Goal: Register for event/course

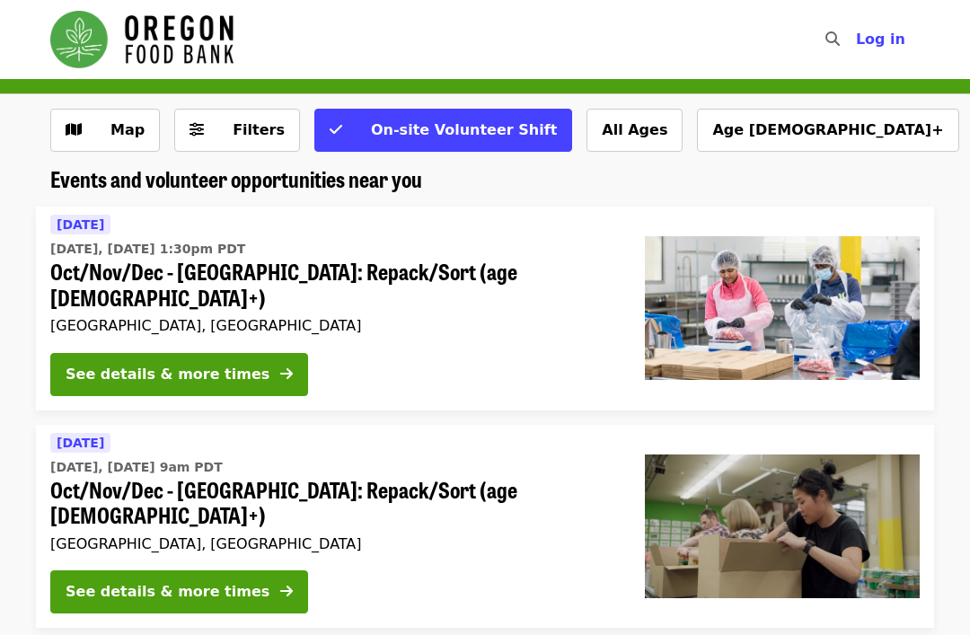
click at [152, 581] on div "See details & more times" at bounding box center [168, 592] width 204 height 22
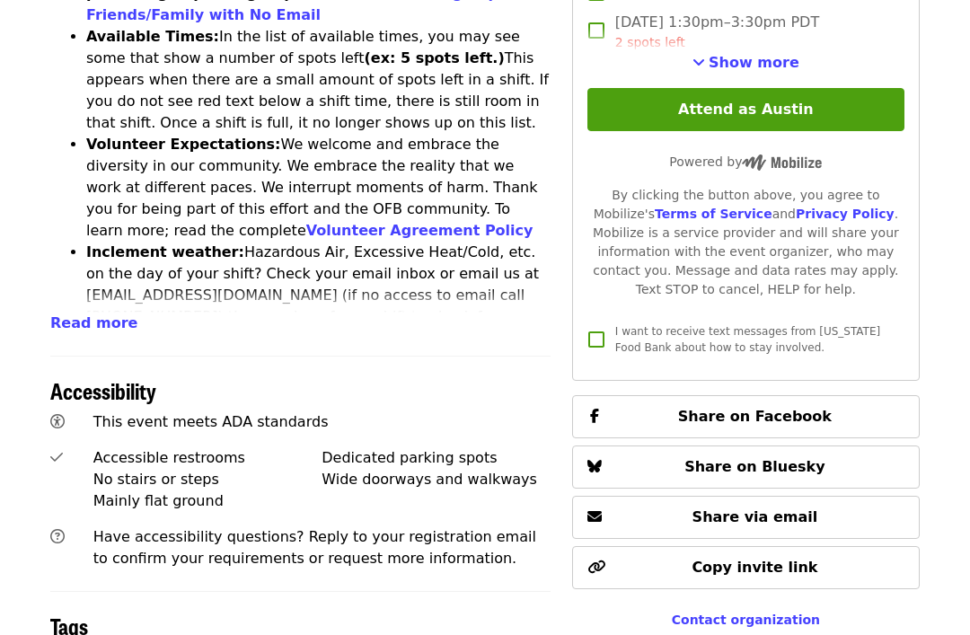
scroll to position [903, 0]
click at [106, 314] on button "Read more" at bounding box center [93, 325] width 87 height 22
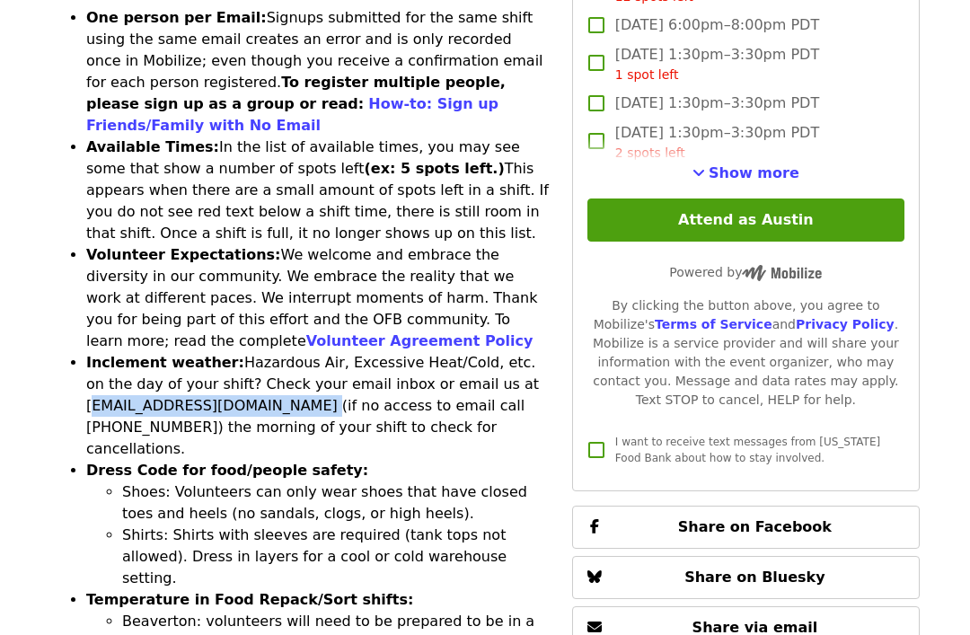
scroll to position [791, 0]
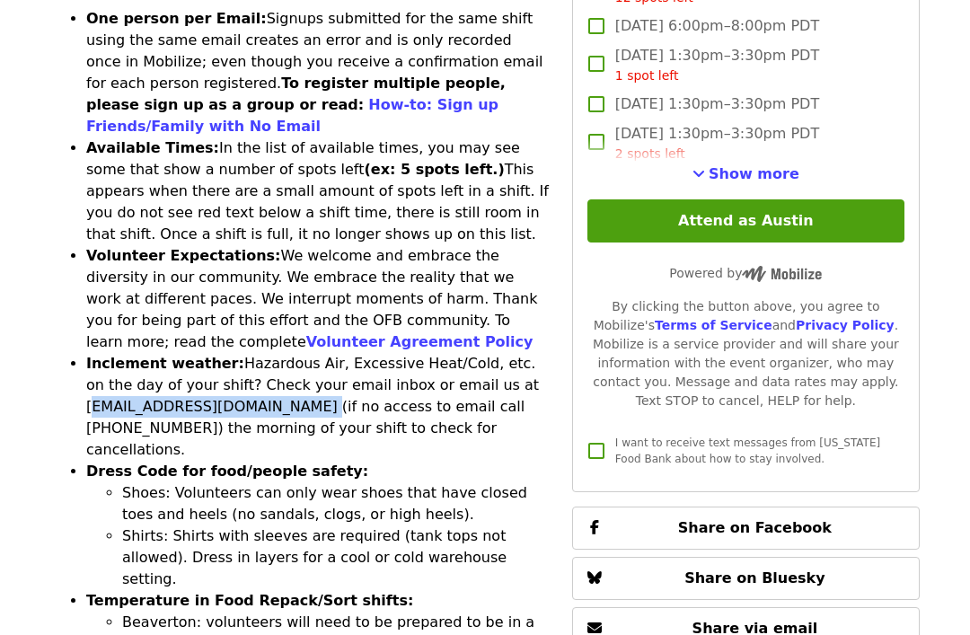
click at [893, 265] on p "Powered by" at bounding box center [746, 274] width 317 height 19
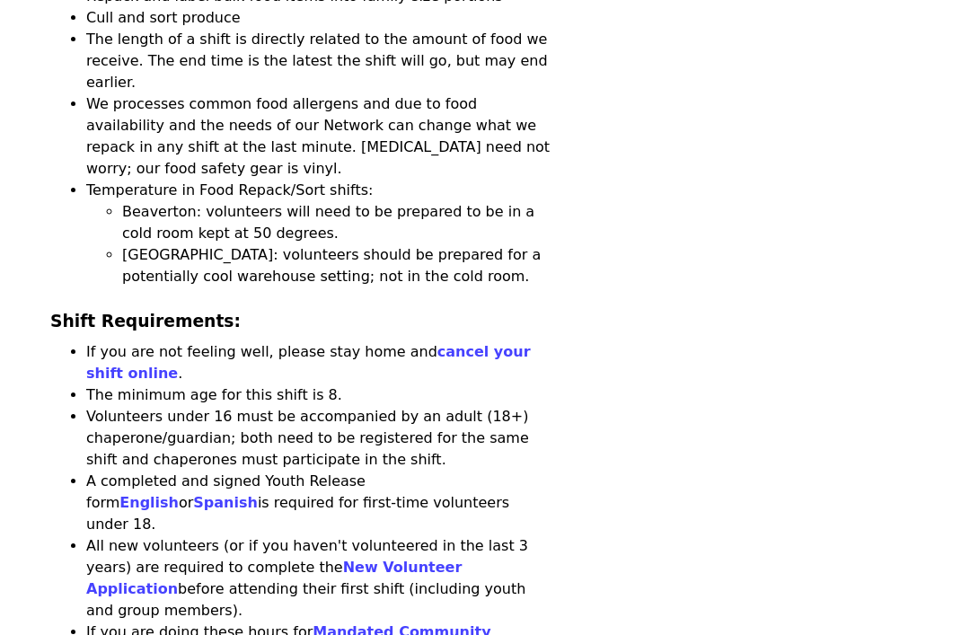
scroll to position [1702, 0]
click at [480, 343] on link "cancel your shift online" at bounding box center [308, 362] width 445 height 39
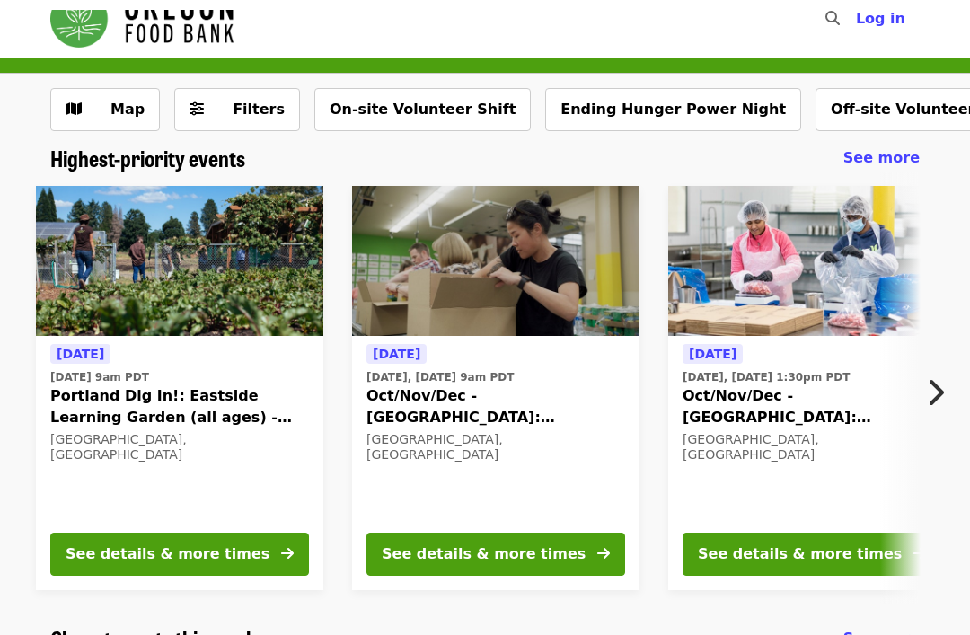
scroll to position [21, 0]
click at [451, 540] on button "See details & more times" at bounding box center [496, 554] width 259 height 43
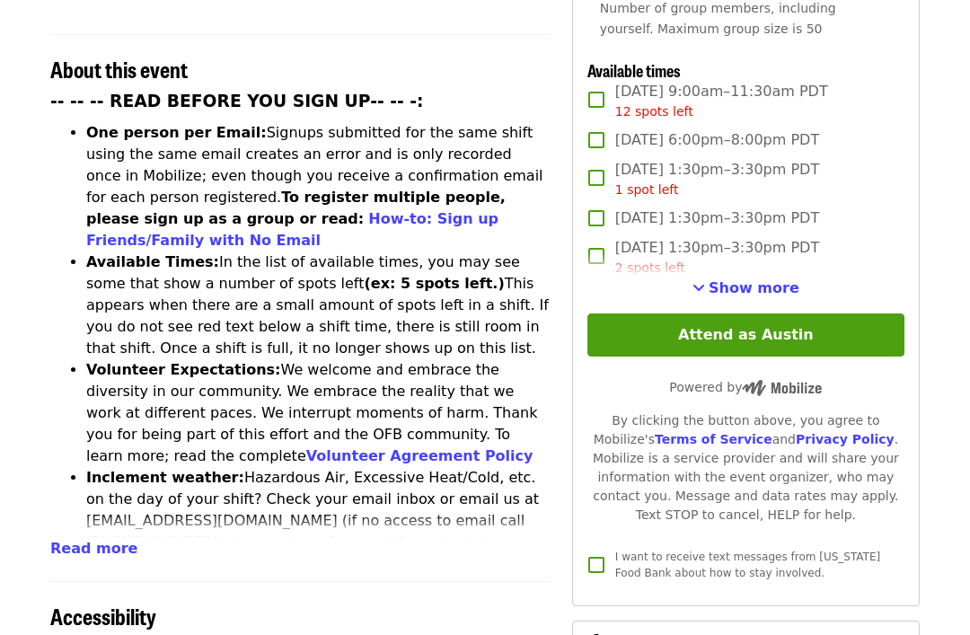
scroll to position [680, 0]
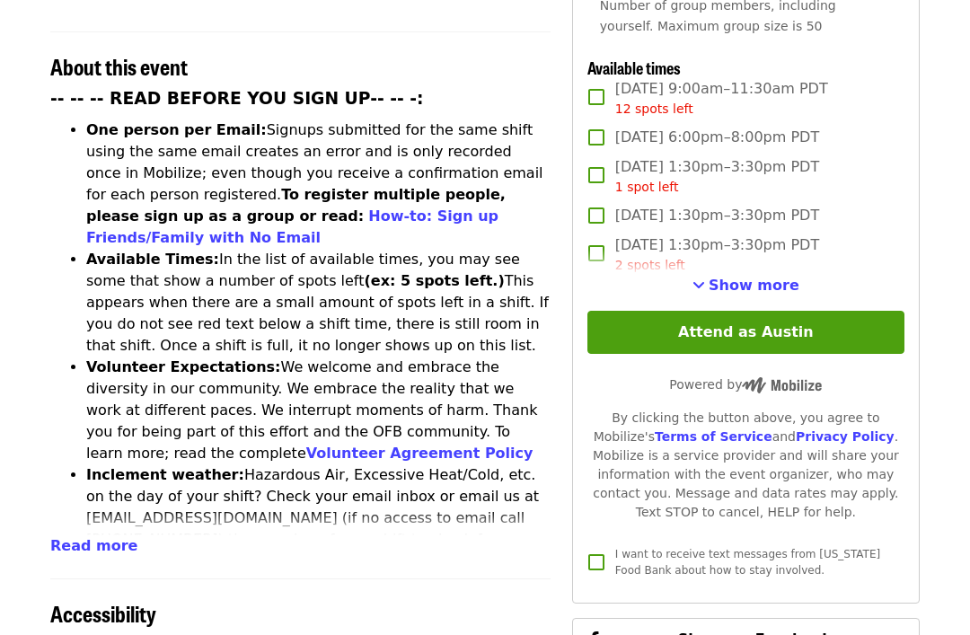
click at [106, 538] on span "Read more" at bounding box center [93, 546] width 87 height 17
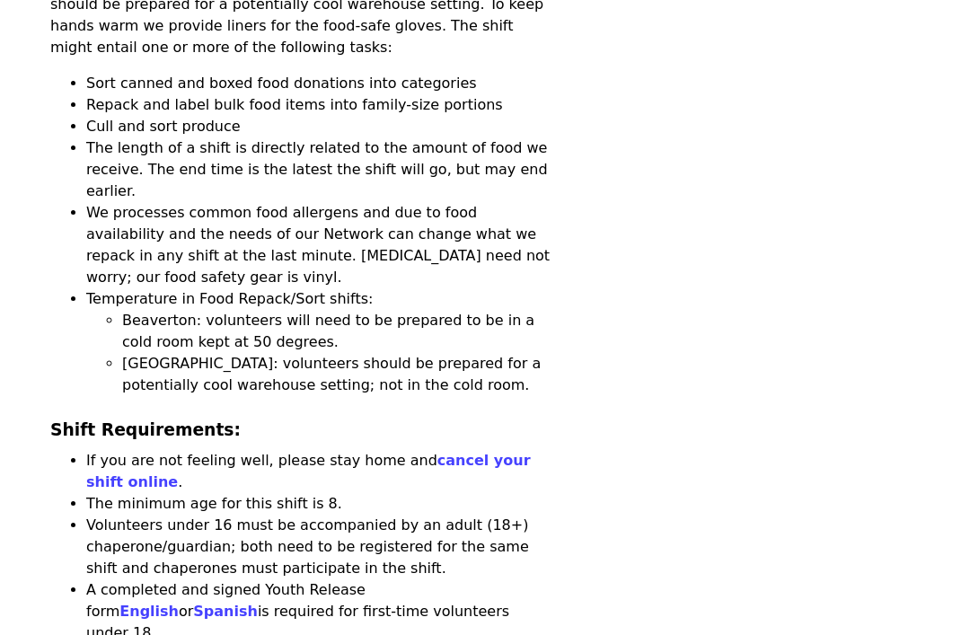
scroll to position [1596, 0]
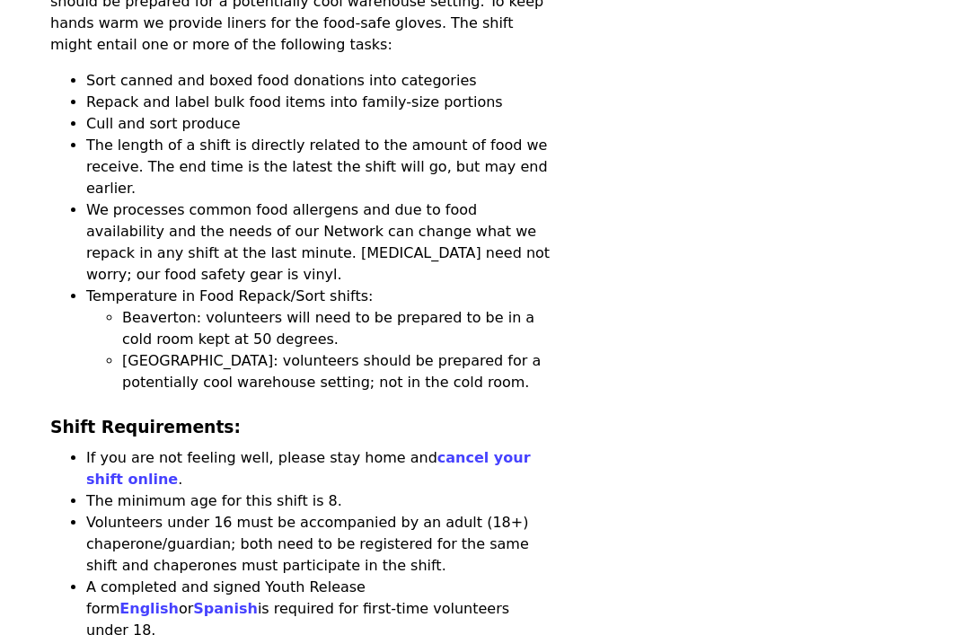
click at [478, 449] on link "cancel your shift online" at bounding box center [308, 468] width 445 height 39
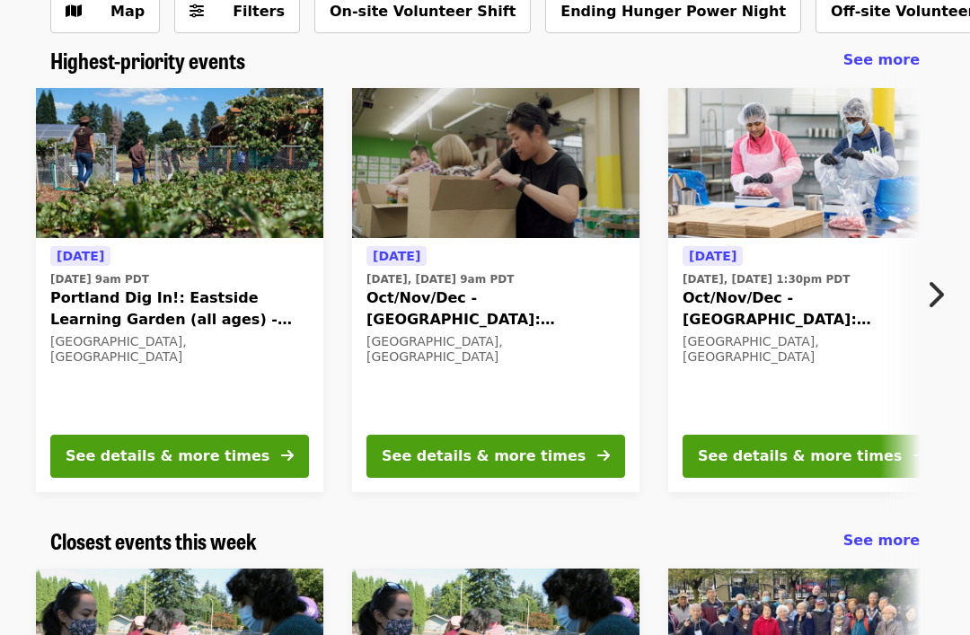
scroll to position [64, 0]
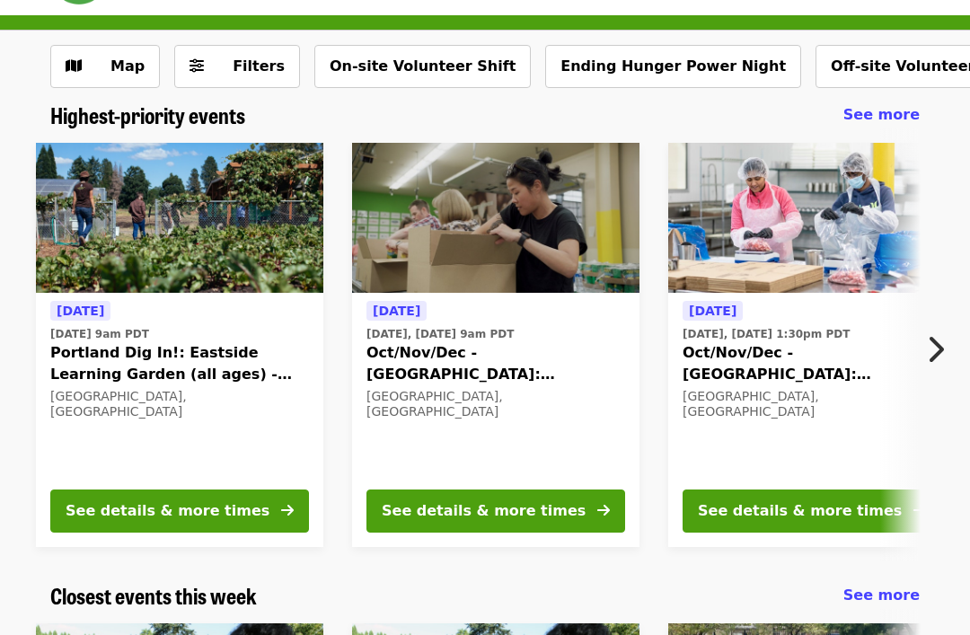
click at [535, 517] on div "See details & more times" at bounding box center [484, 511] width 204 height 22
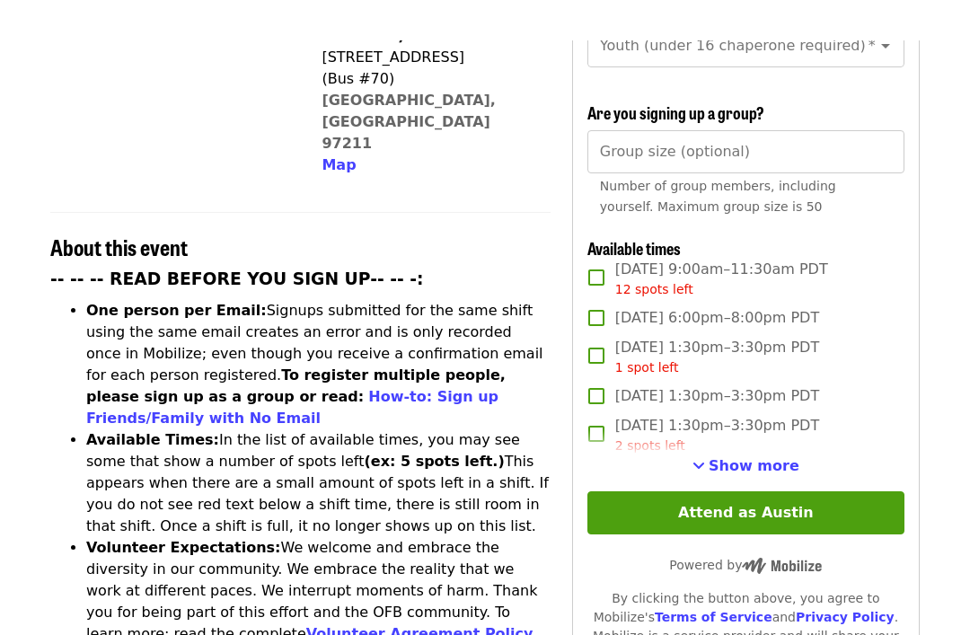
scroll to position [499, 0]
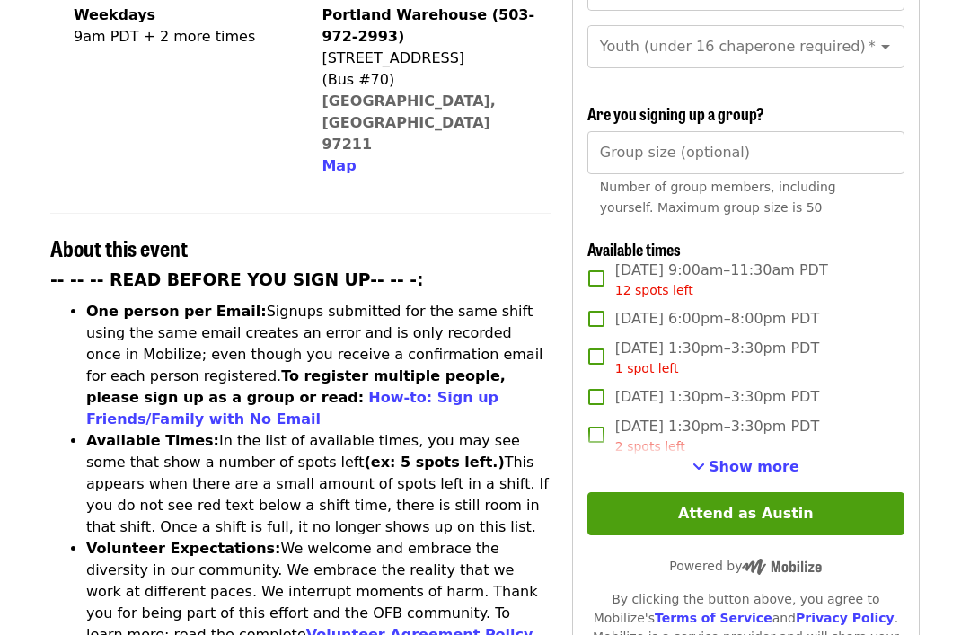
click at [754, 458] on span "Show more" at bounding box center [754, 466] width 91 height 17
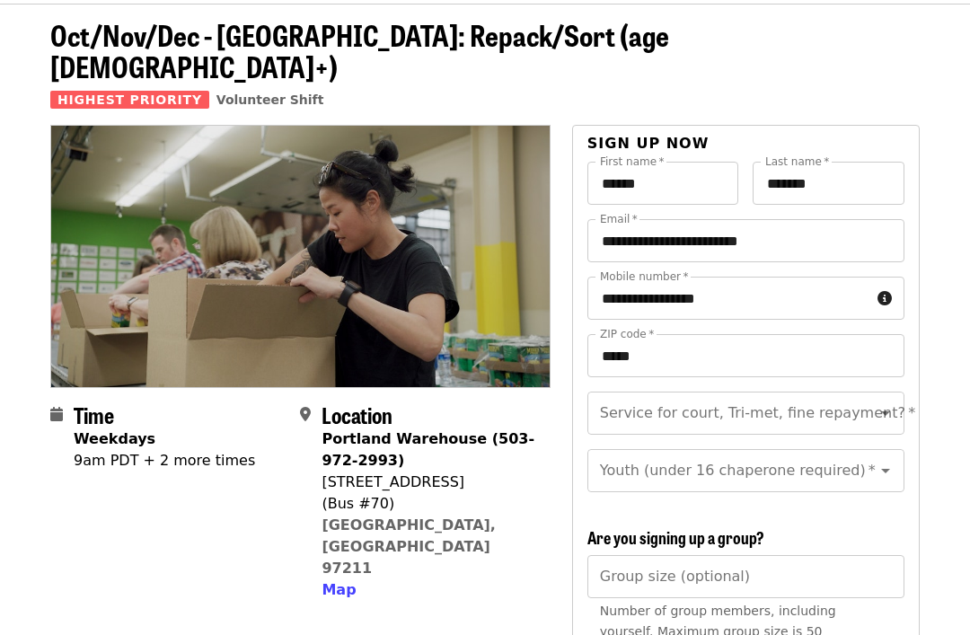
scroll to position [0, 0]
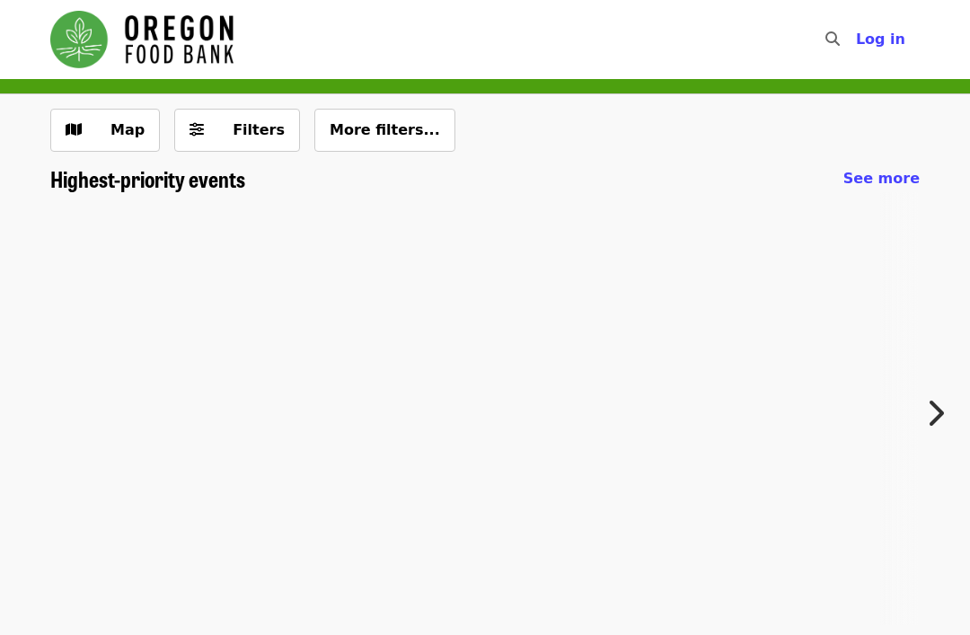
scroll to position [64, 0]
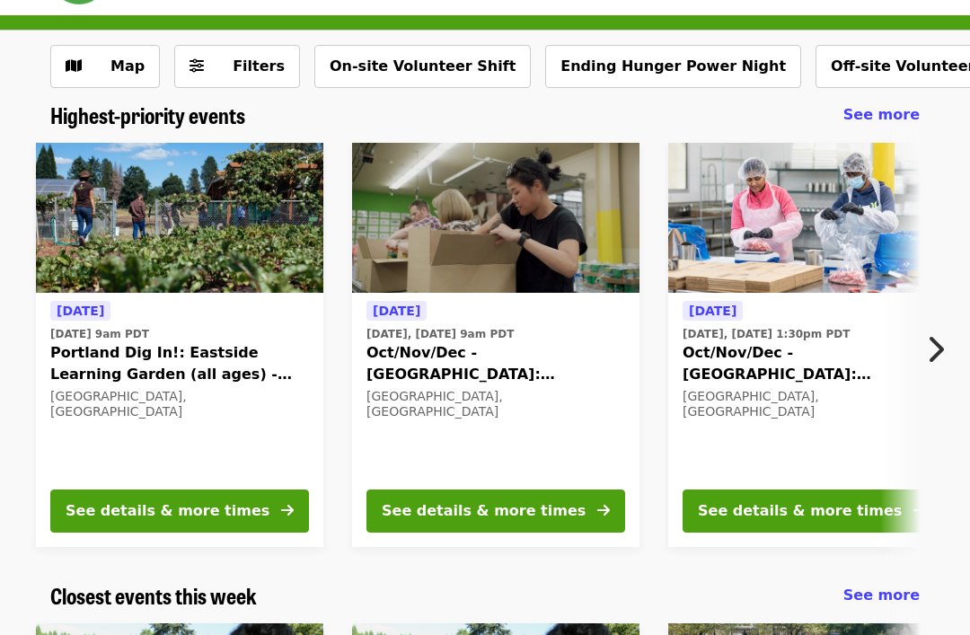
click at [229, 517] on div "See details & more times" at bounding box center [168, 511] width 204 height 22
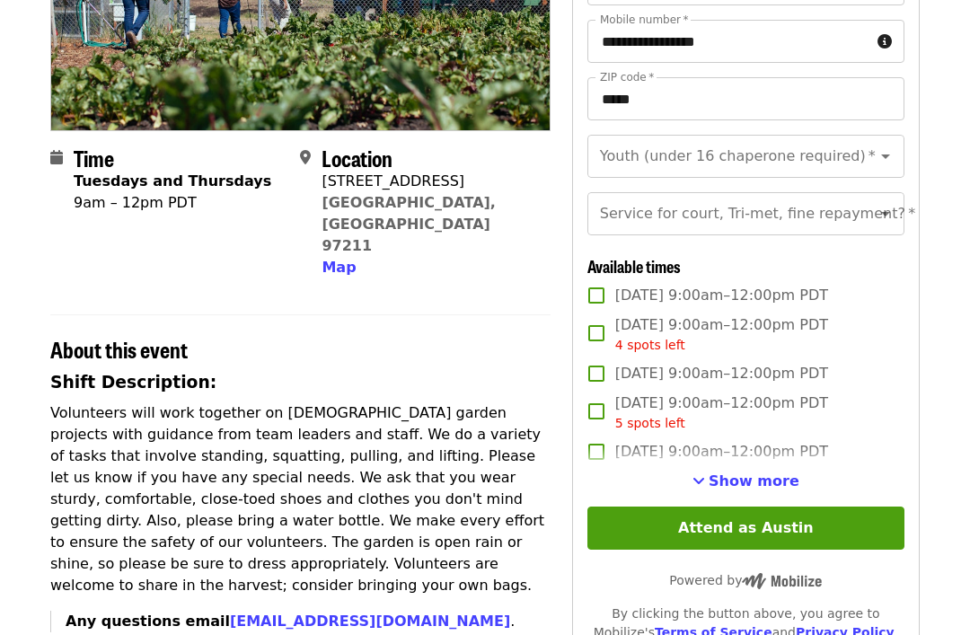
scroll to position [301, 0]
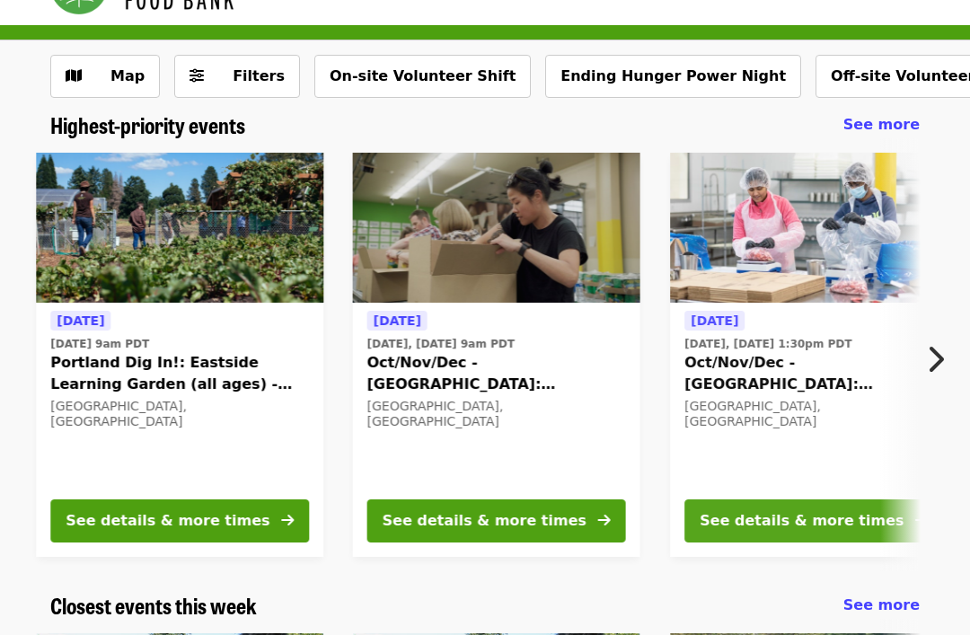
scroll to position [53, 0]
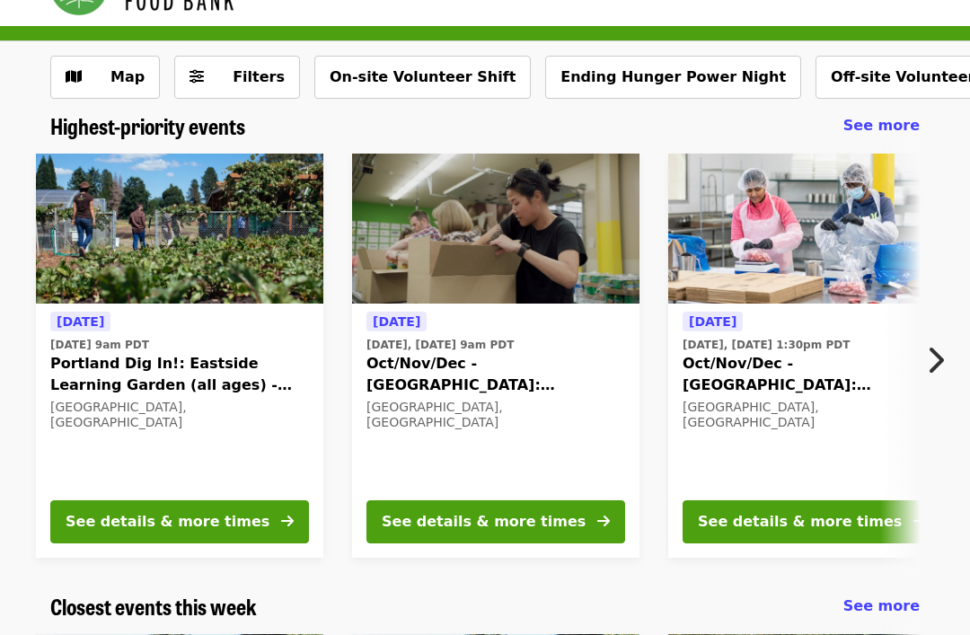
click at [863, 491] on div "[DATE] [DATE], [DATE] 1:30pm PDT Oct/Nov/Dec - [GEOGRAPHIC_DATA]: Repack/Sort (…" at bounding box center [811, 430] width 287 height 253
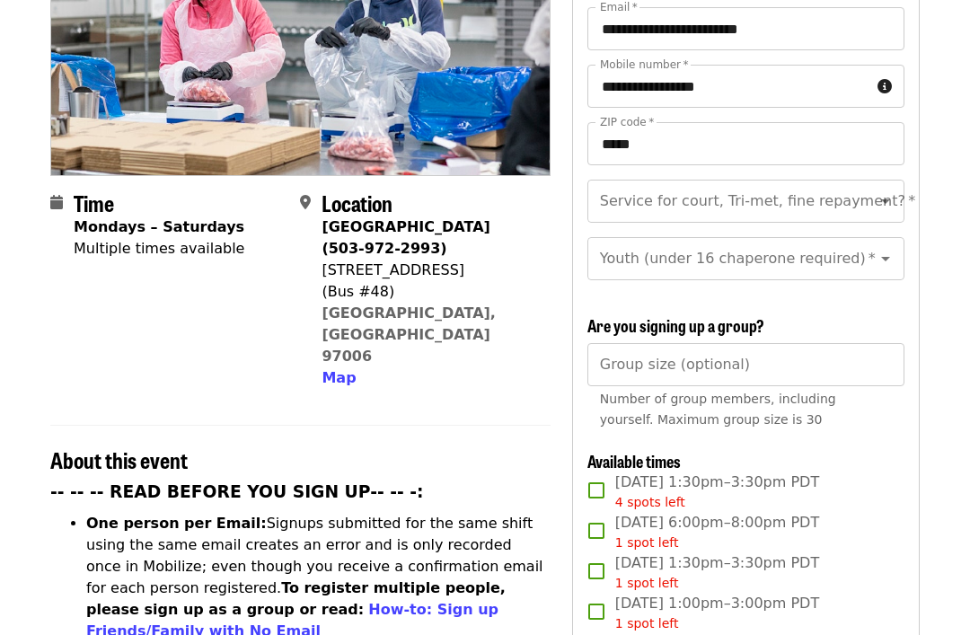
scroll to position [285, 0]
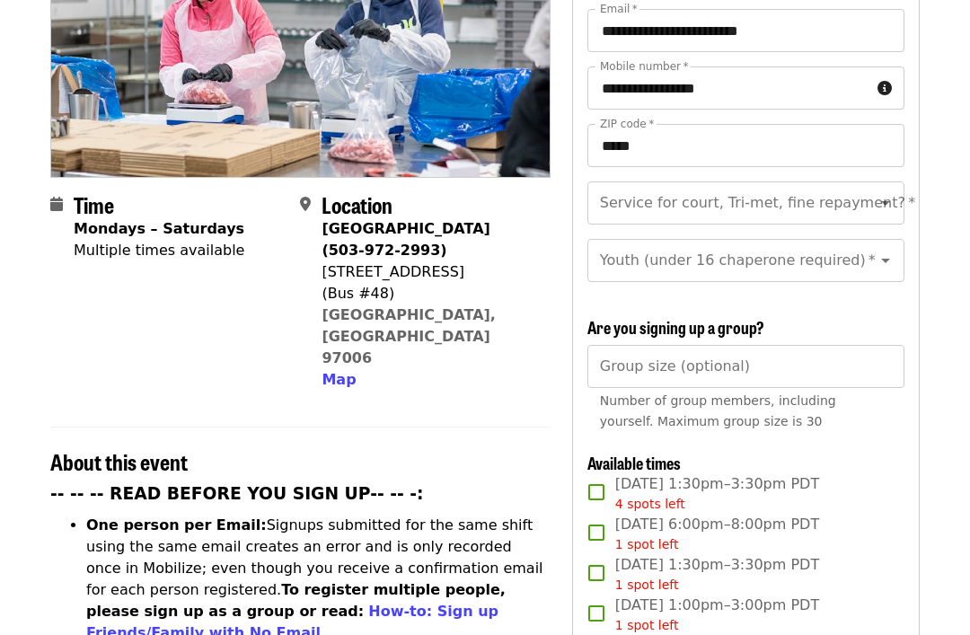
click at [238, 428] on div "About this event" at bounding box center [300, 452] width 500 height 49
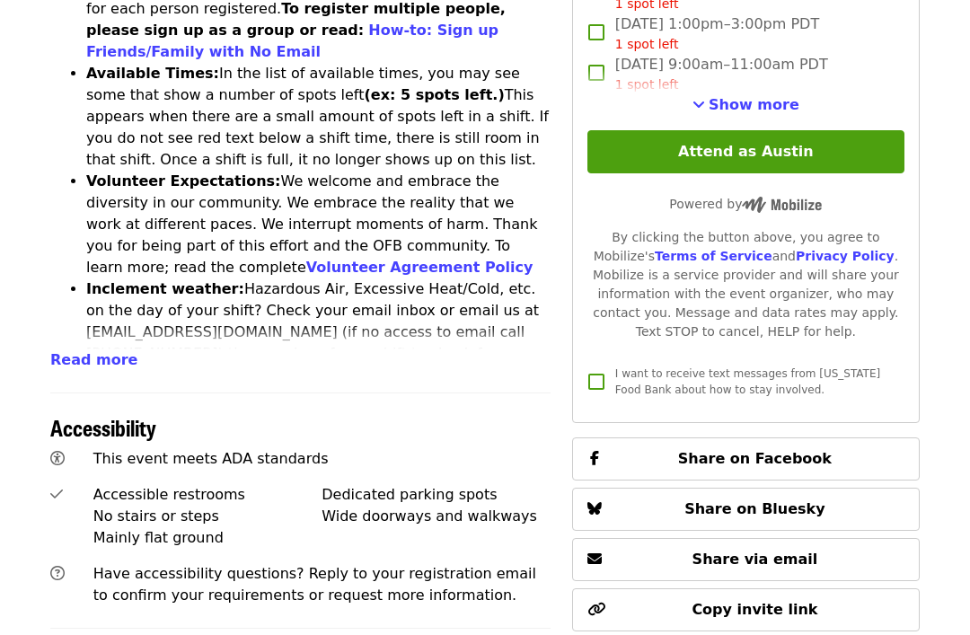
scroll to position [863, 0]
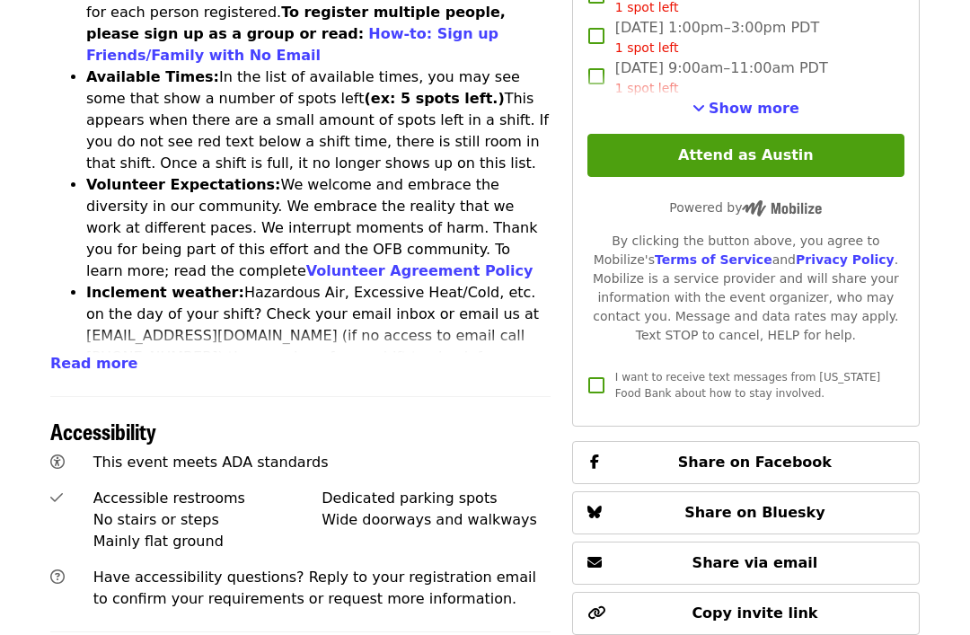
click at [77, 355] on span "Read more" at bounding box center [93, 363] width 87 height 17
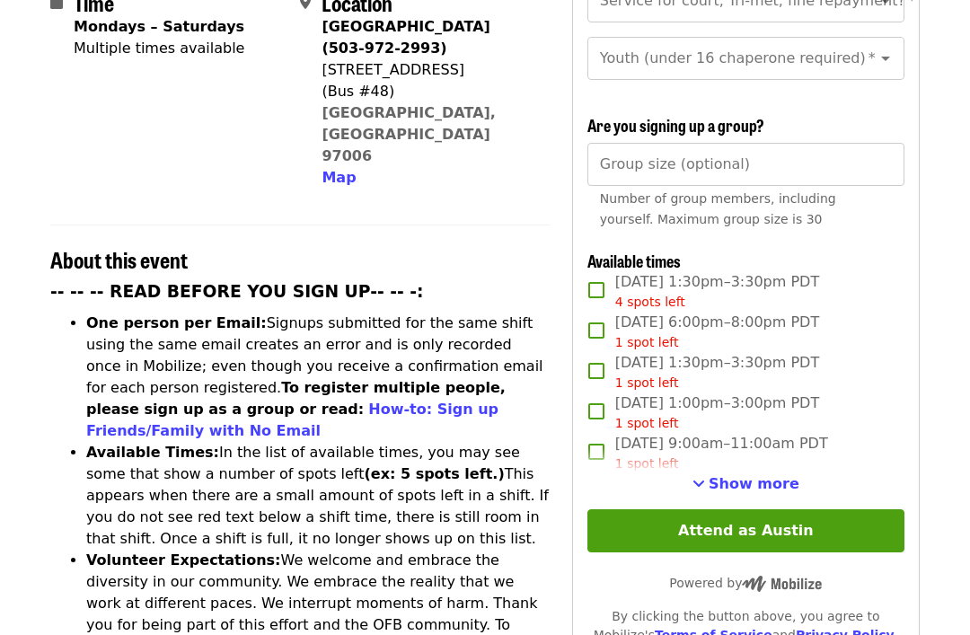
scroll to position [491, 0]
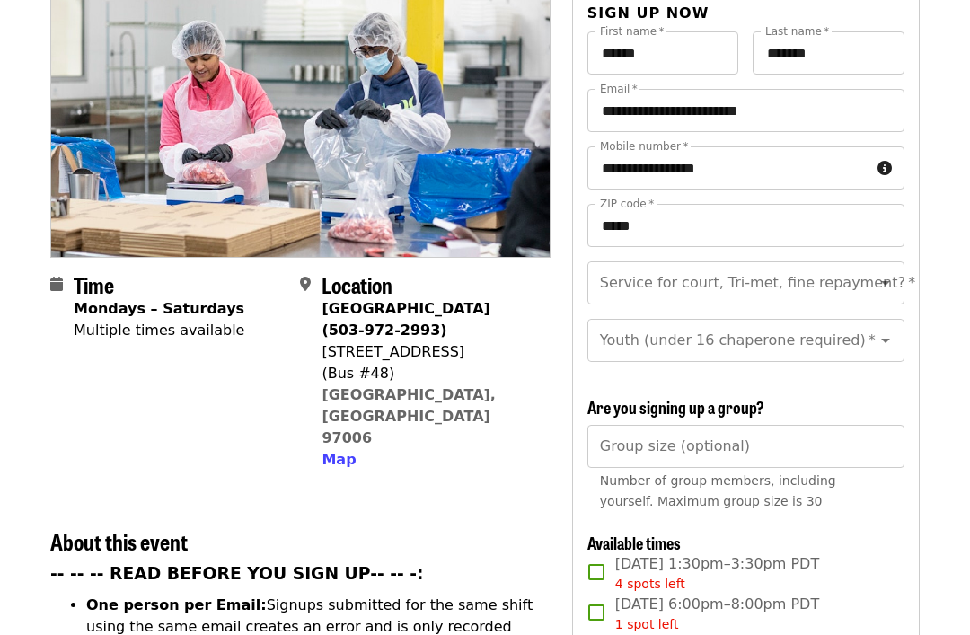
scroll to position [208, 0]
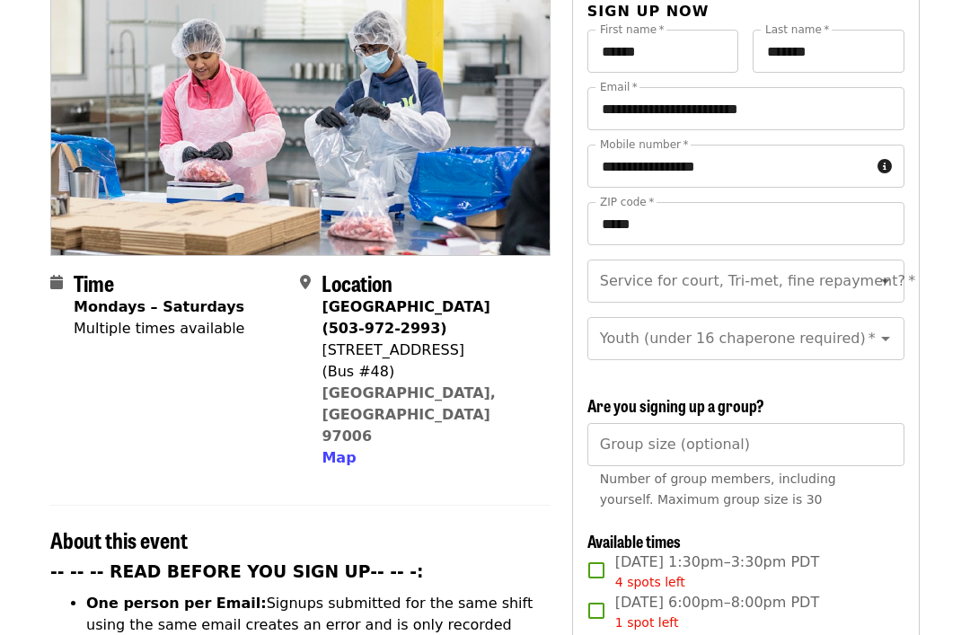
copy div "[STREET_ADDRESS]"
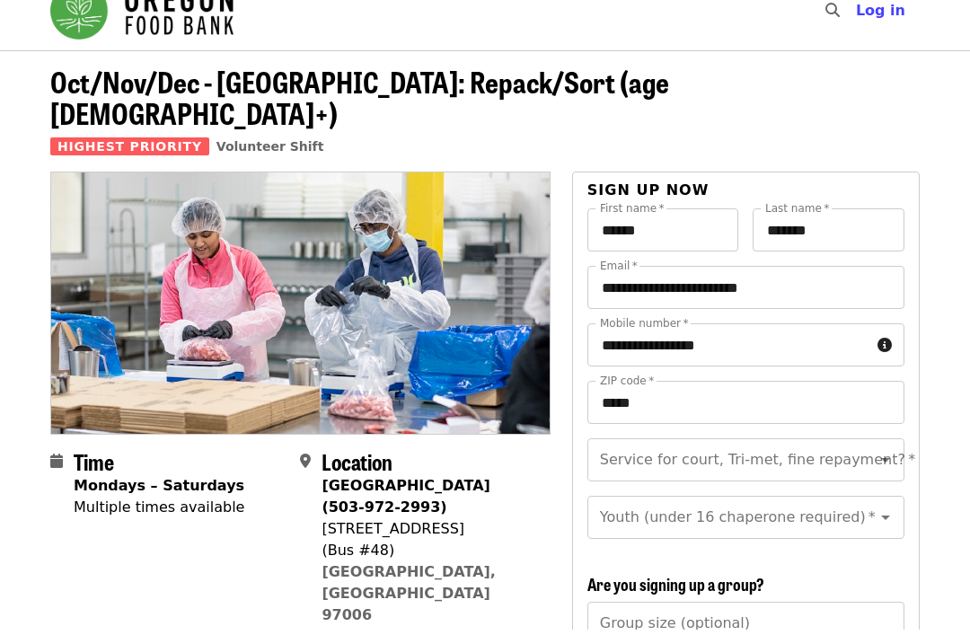
scroll to position [29, 0]
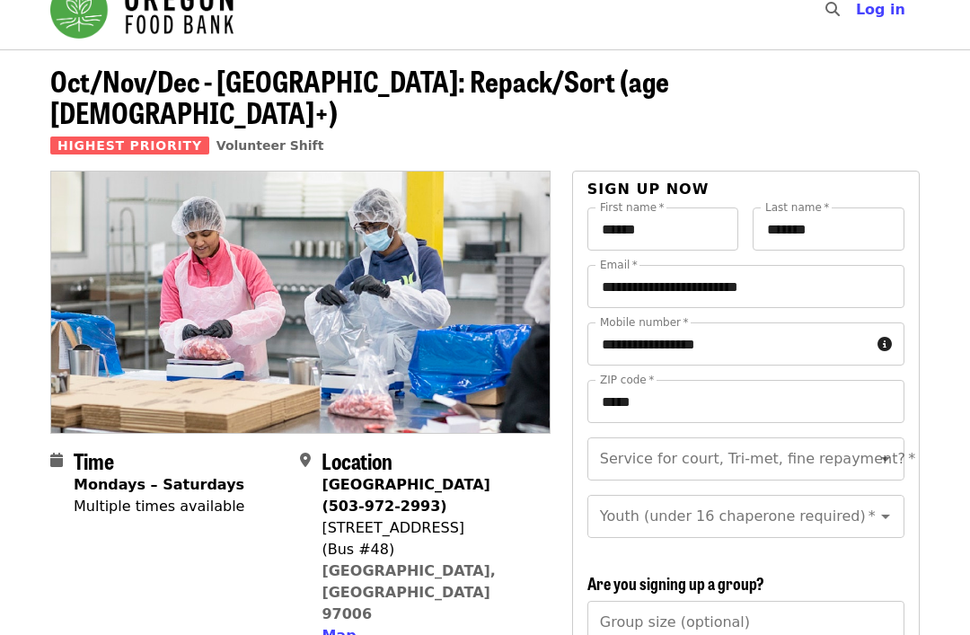
click at [653, 208] on input "******" at bounding box center [664, 229] width 152 height 43
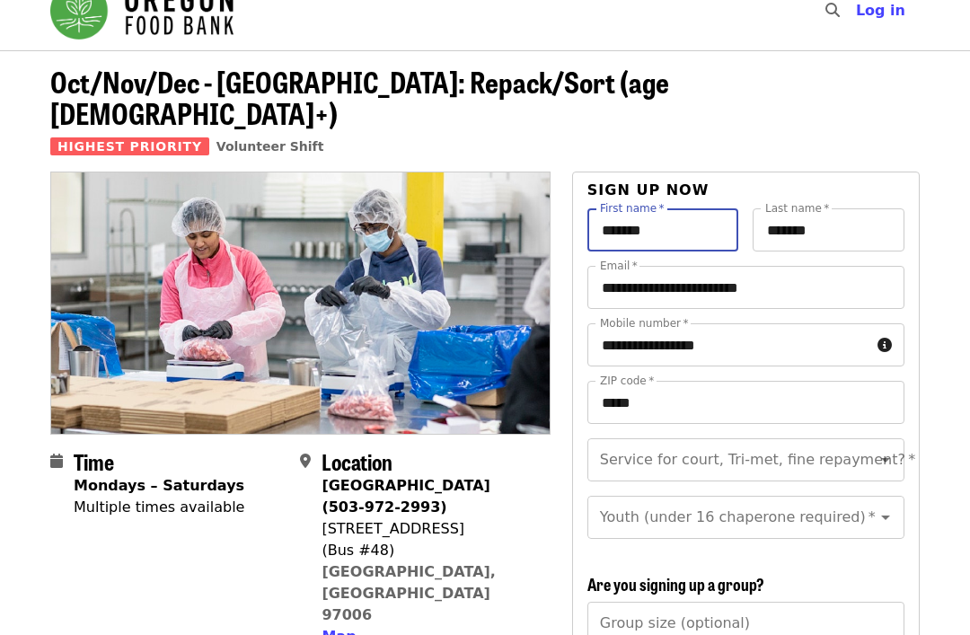
type input "*******"
click at [875, 208] on input "*******" at bounding box center [829, 229] width 152 height 43
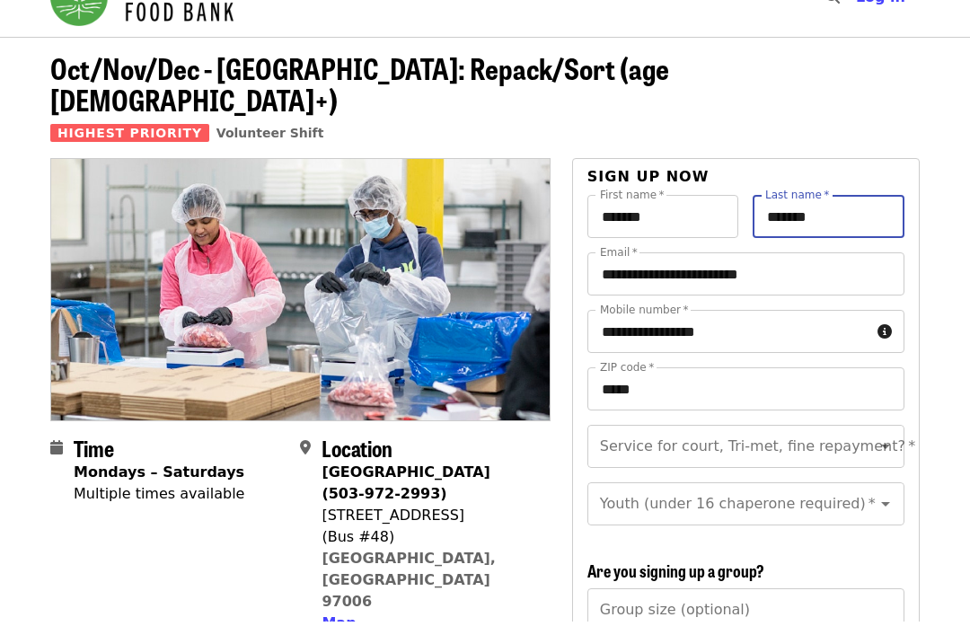
click at [871, 266] on input "**********" at bounding box center [746, 287] width 317 height 43
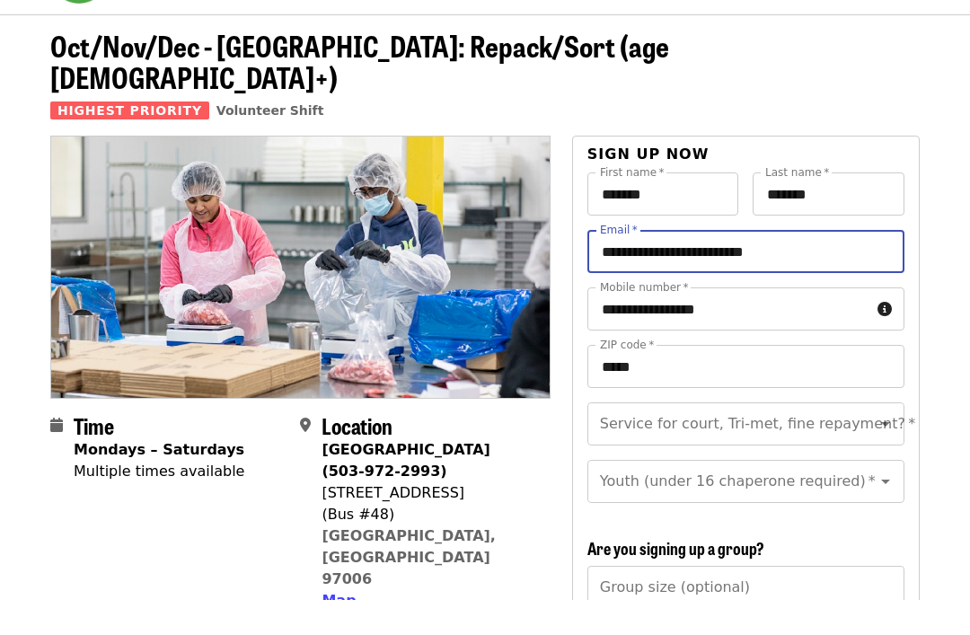
type input "**********"
click at [800, 323] on input "**********" at bounding box center [729, 344] width 283 height 43
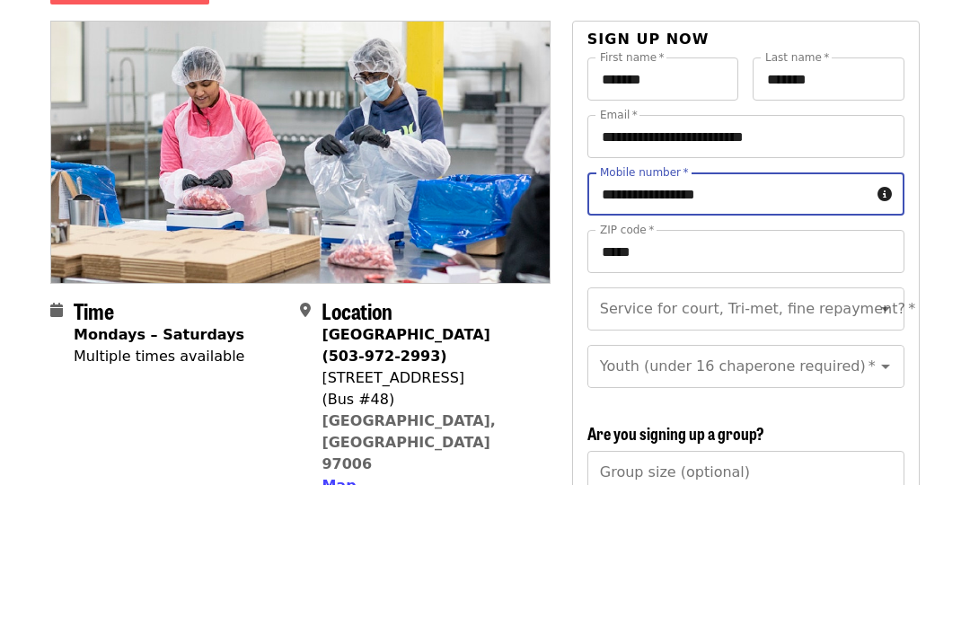
type input "**********"
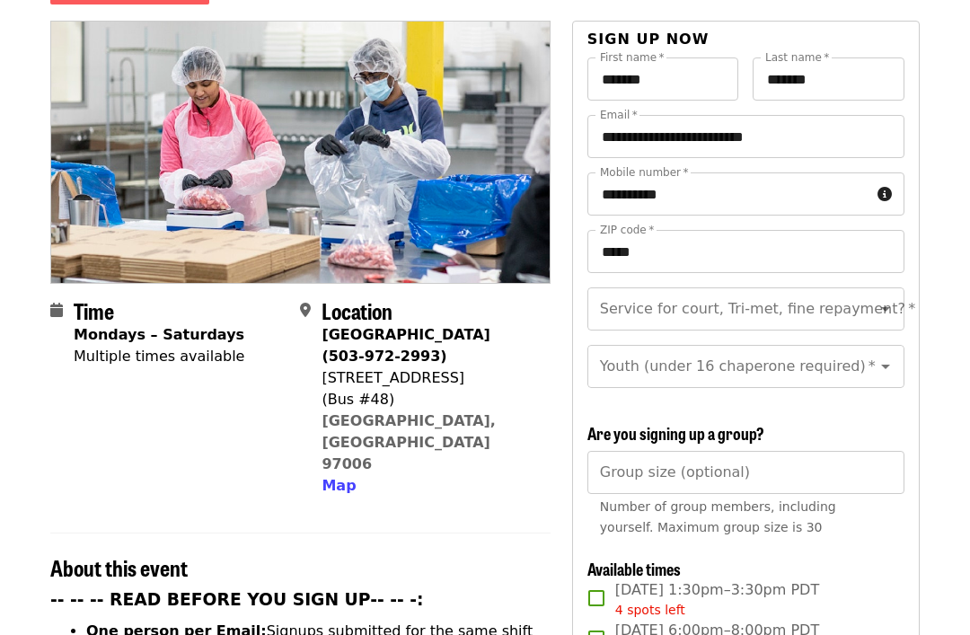
click at [888, 308] on icon "Open" at bounding box center [885, 310] width 9 height 4
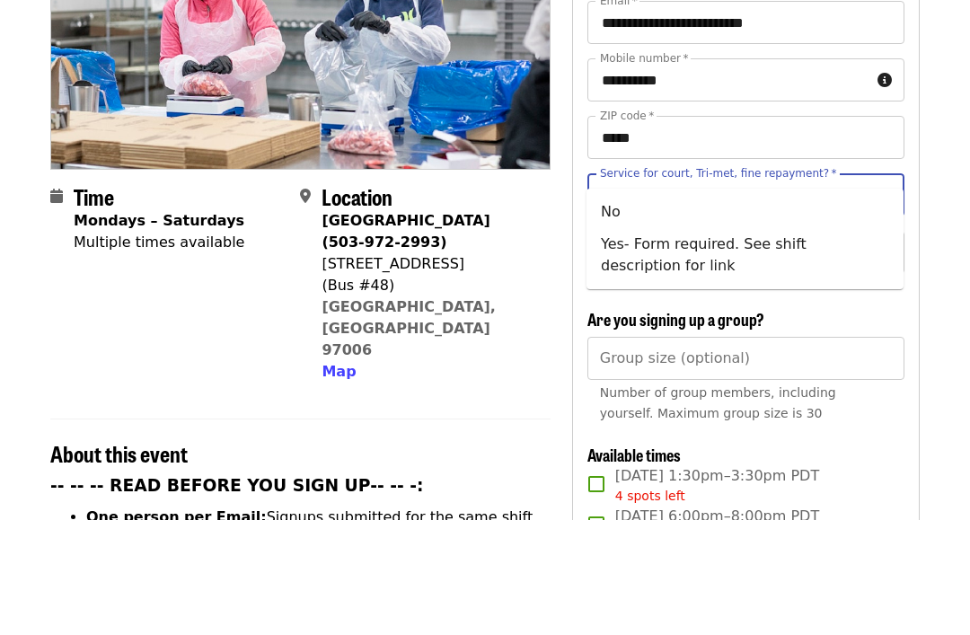
click at [762, 311] on li "No" at bounding box center [745, 327] width 317 height 32
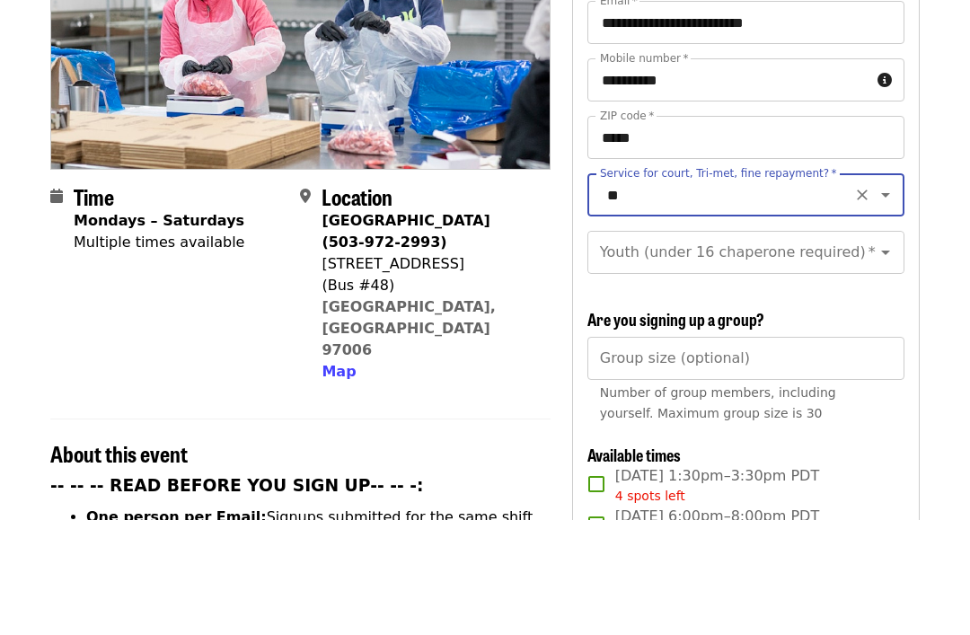
type input "**"
click at [806, 350] on input "Youth (under 16 chaperone required)   *" at bounding box center [724, 367] width 244 height 34
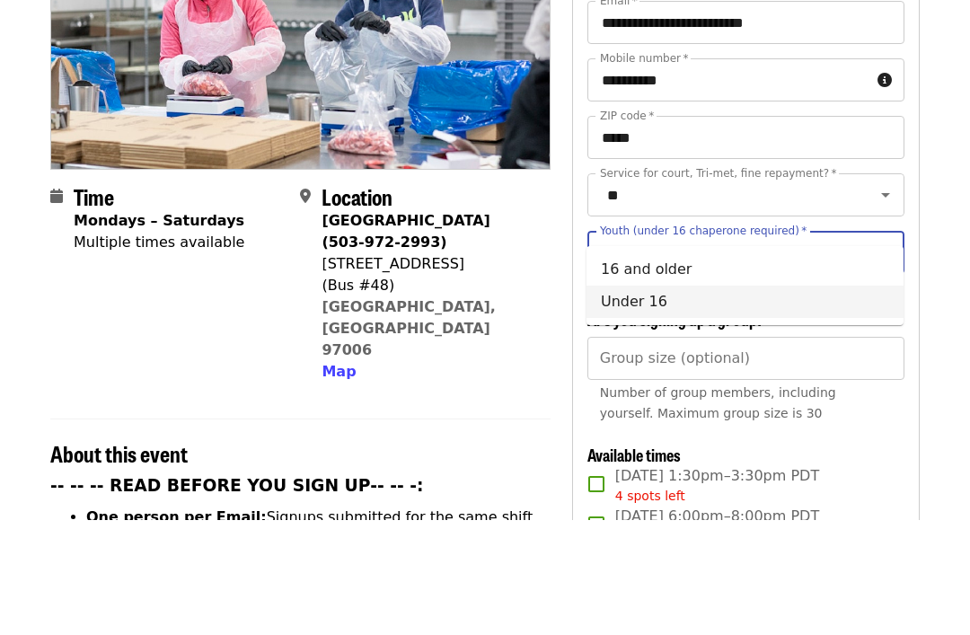
click at [704, 401] on li "Under 16" at bounding box center [745, 417] width 317 height 32
type input "********"
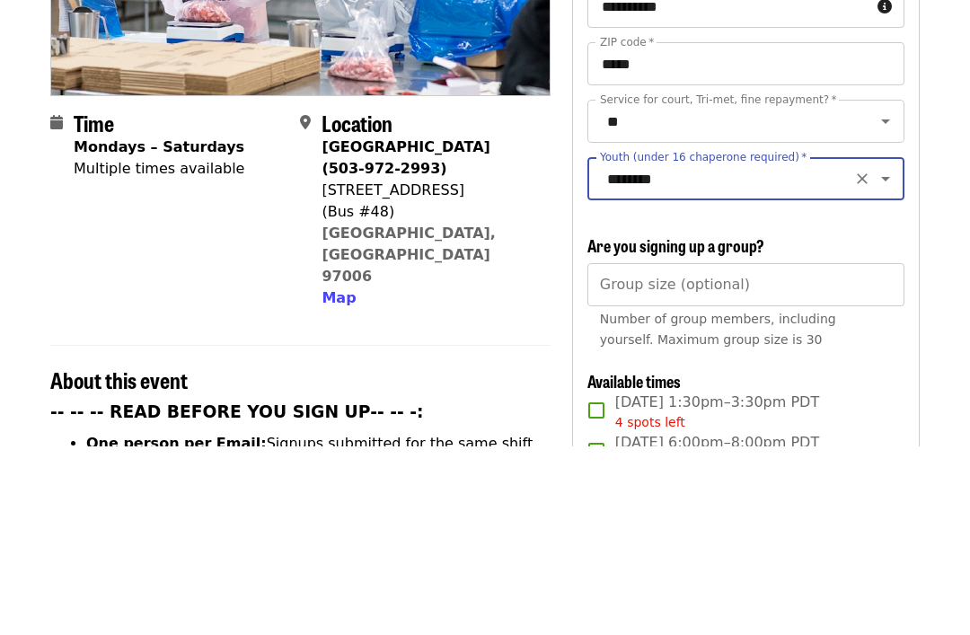
click at [781, 452] on input "Group size (optional)" at bounding box center [746, 473] width 317 height 43
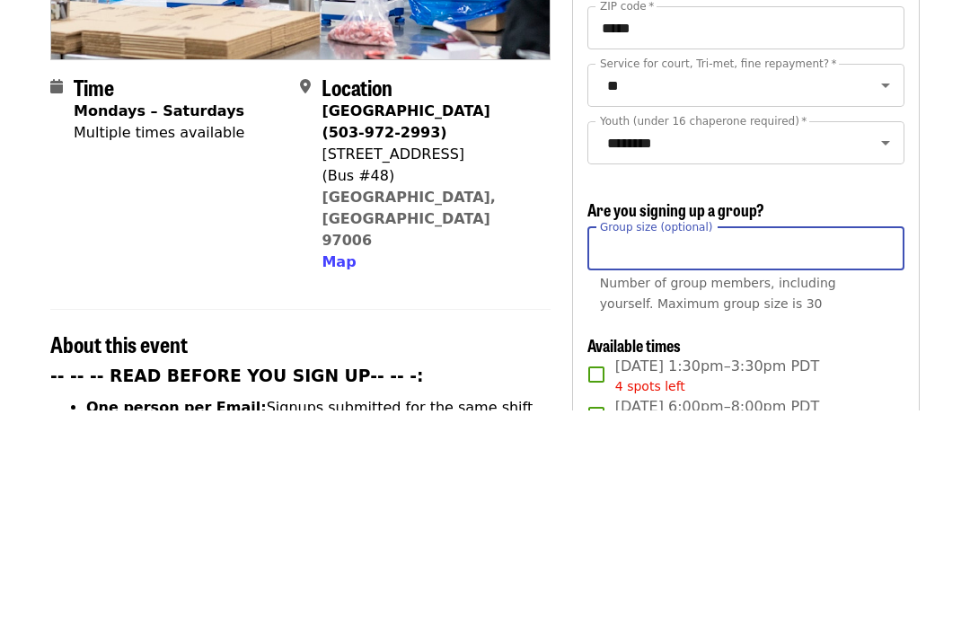
type input "*"
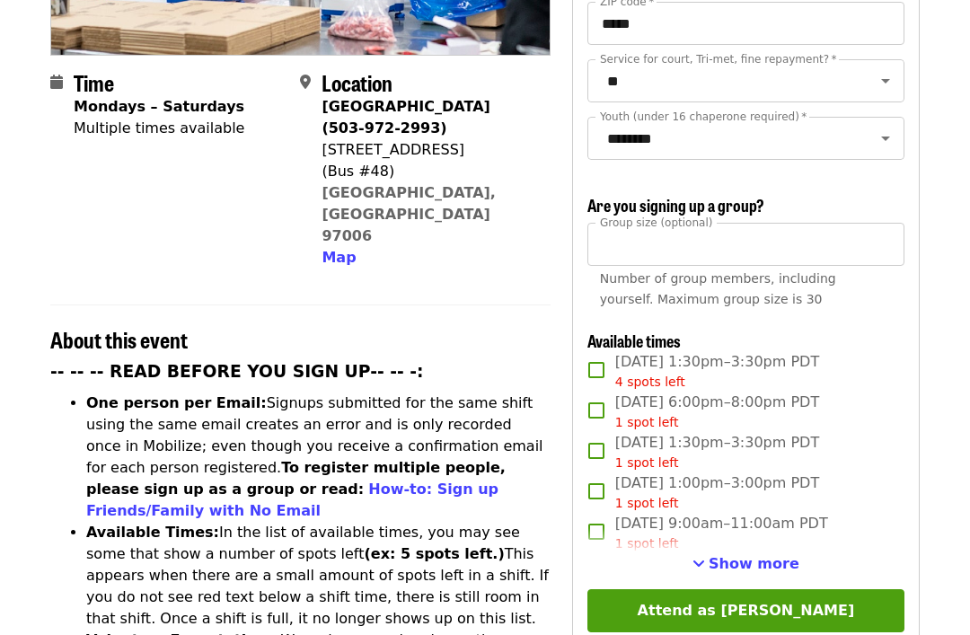
scroll to position [407, 0]
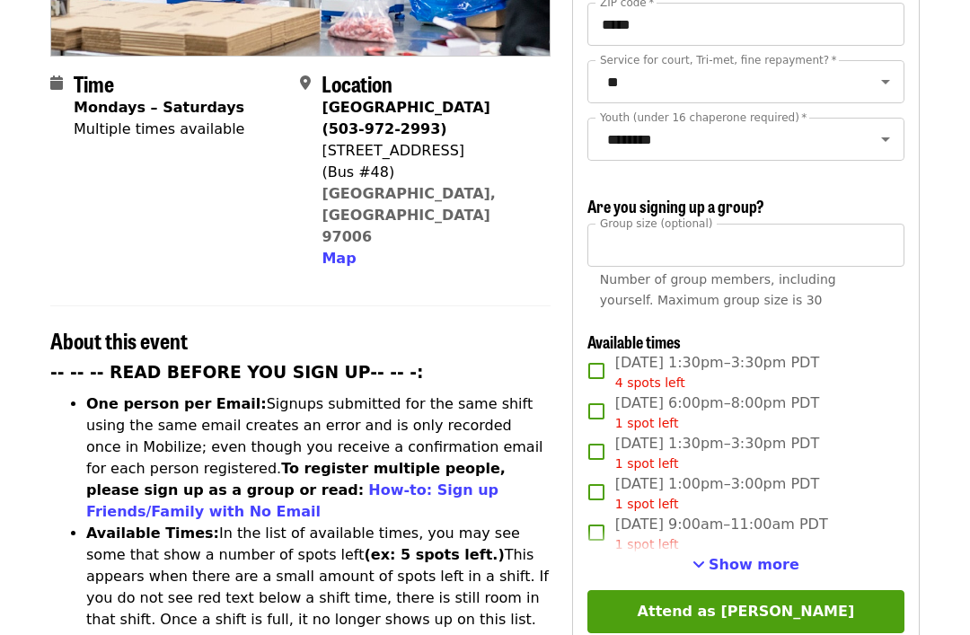
click at [755, 556] on span "Show more" at bounding box center [754, 564] width 91 height 17
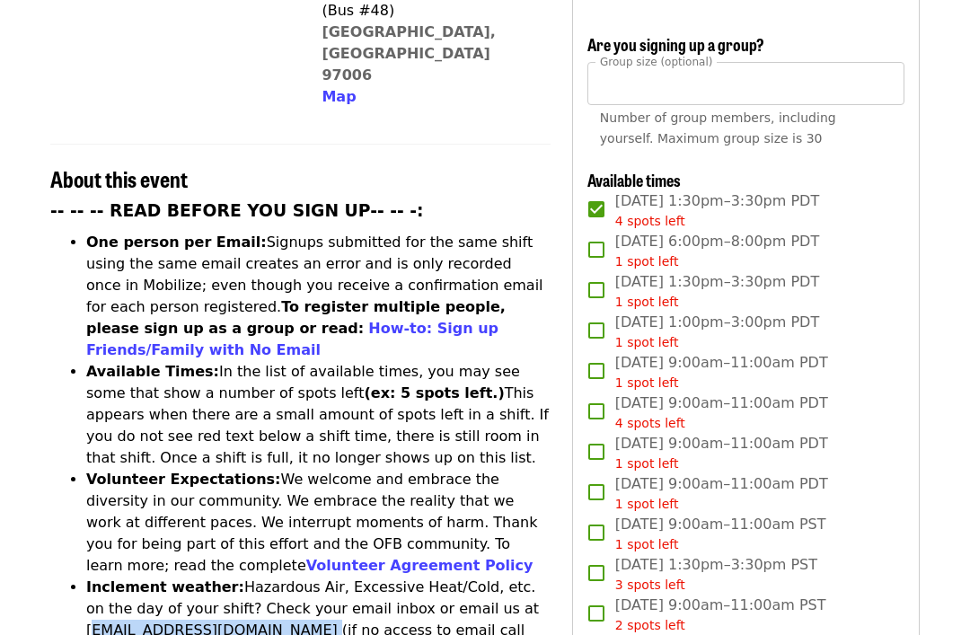
scroll to position [568, 0]
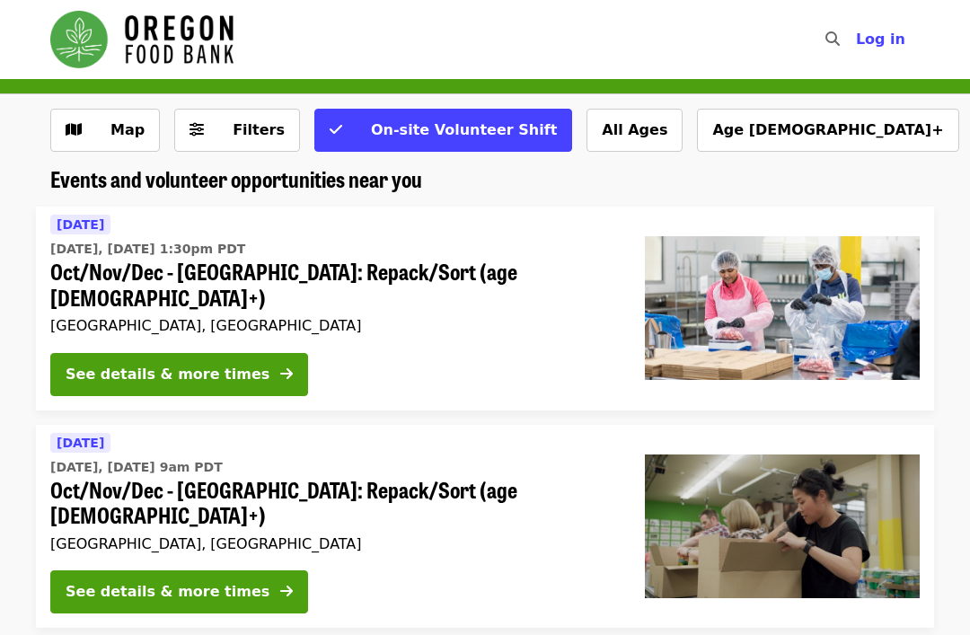
click at [132, 581] on div "See details & more times" at bounding box center [168, 592] width 204 height 22
